Goal: Task Accomplishment & Management: Use online tool/utility

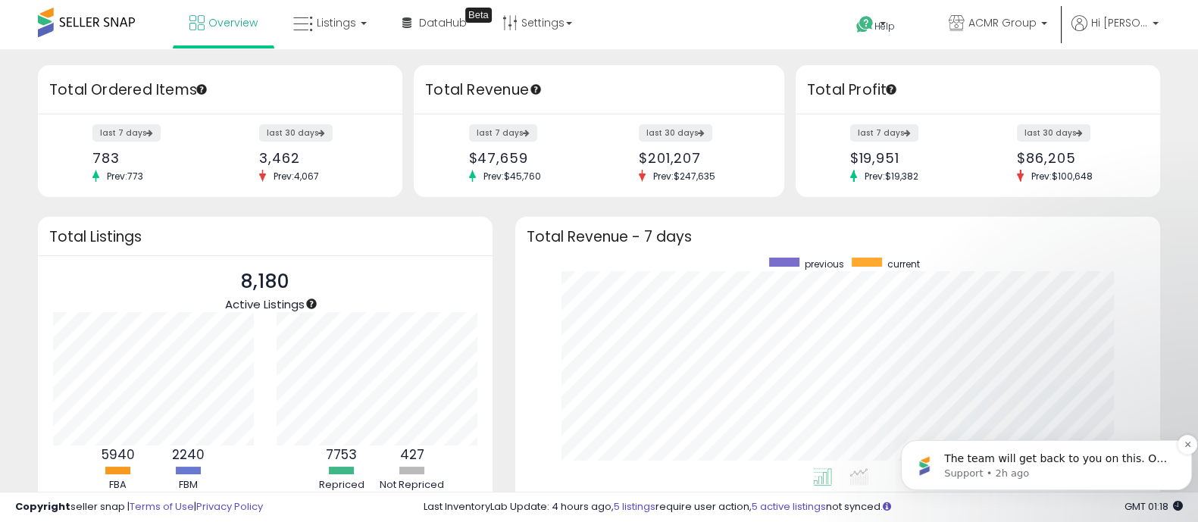
click at [957, 454] on span "The team will get back to you on this. Our usual reply time is a few minutes. Y…" at bounding box center [1056, 482] width 224 height 58
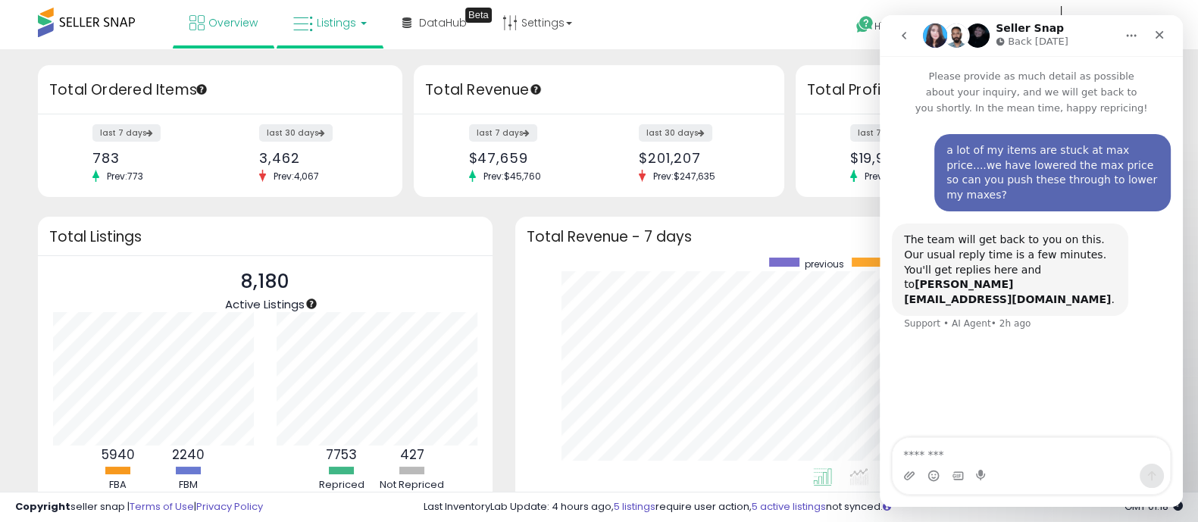
click at [349, 23] on span "Listings" at bounding box center [336, 22] width 39 height 15
click at [345, 77] on icon at bounding box center [341, 75] width 66 height 20
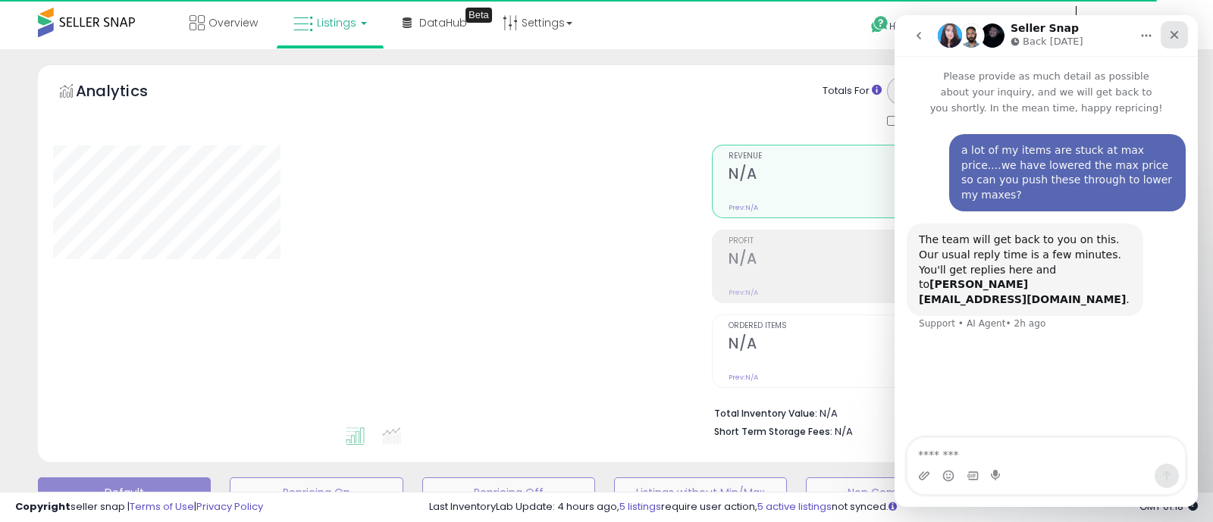
click at [1176, 29] on icon "Close" at bounding box center [1174, 35] width 12 height 12
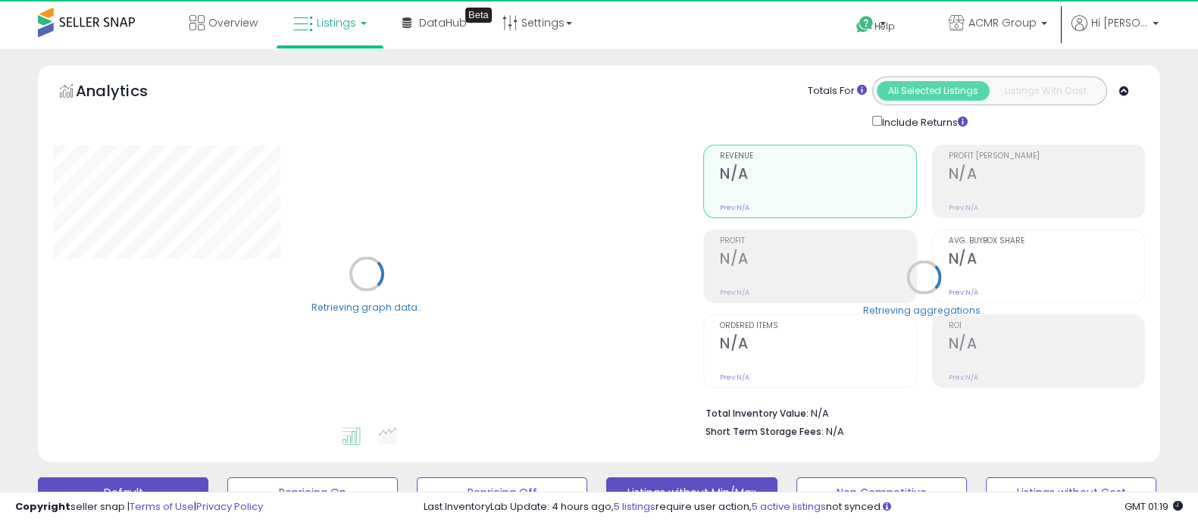
click at [676, 484] on button "Listings without Min/Max" at bounding box center [691, 493] width 171 height 30
